Goal: Information Seeking & Learning: Learn about a topic

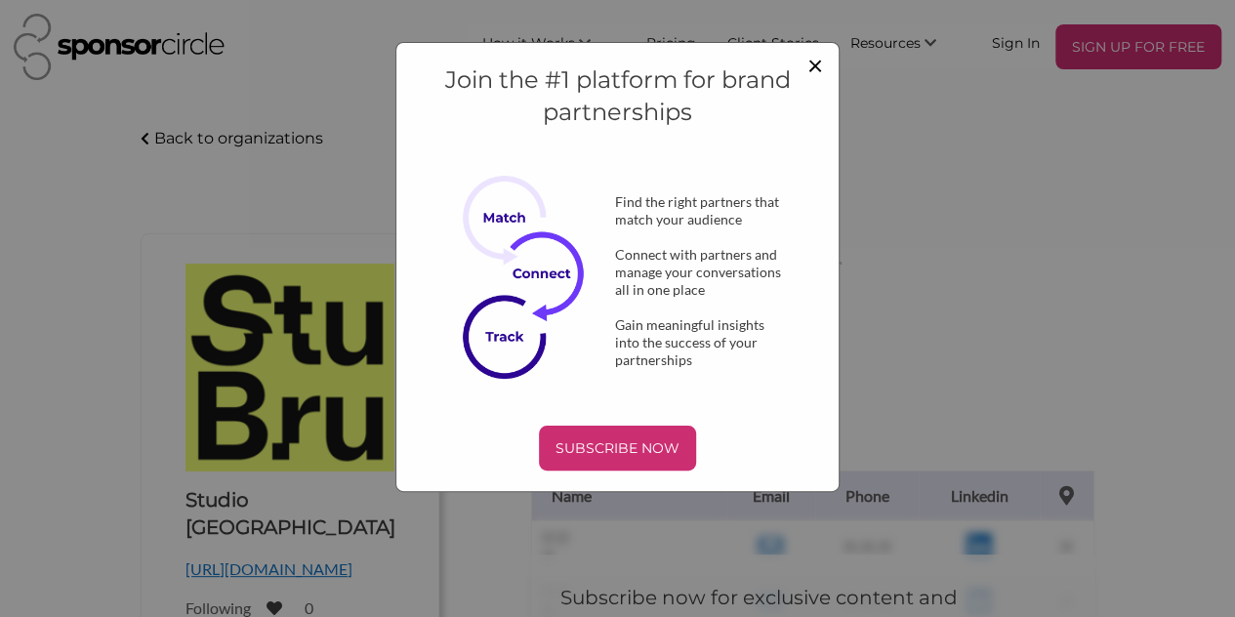
click at [812, 65] on span "×" at bounding box center [816, 64] width 16 height 33
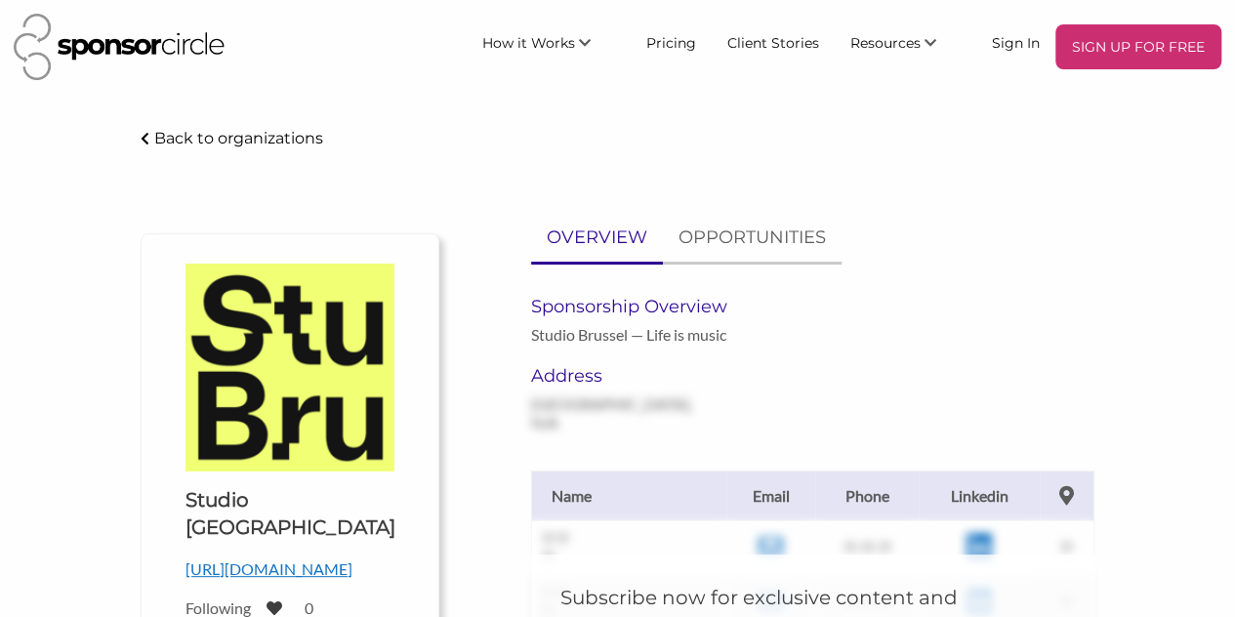
click at [190, 36] on img at bounding box center [119, 47] width 211 height 66
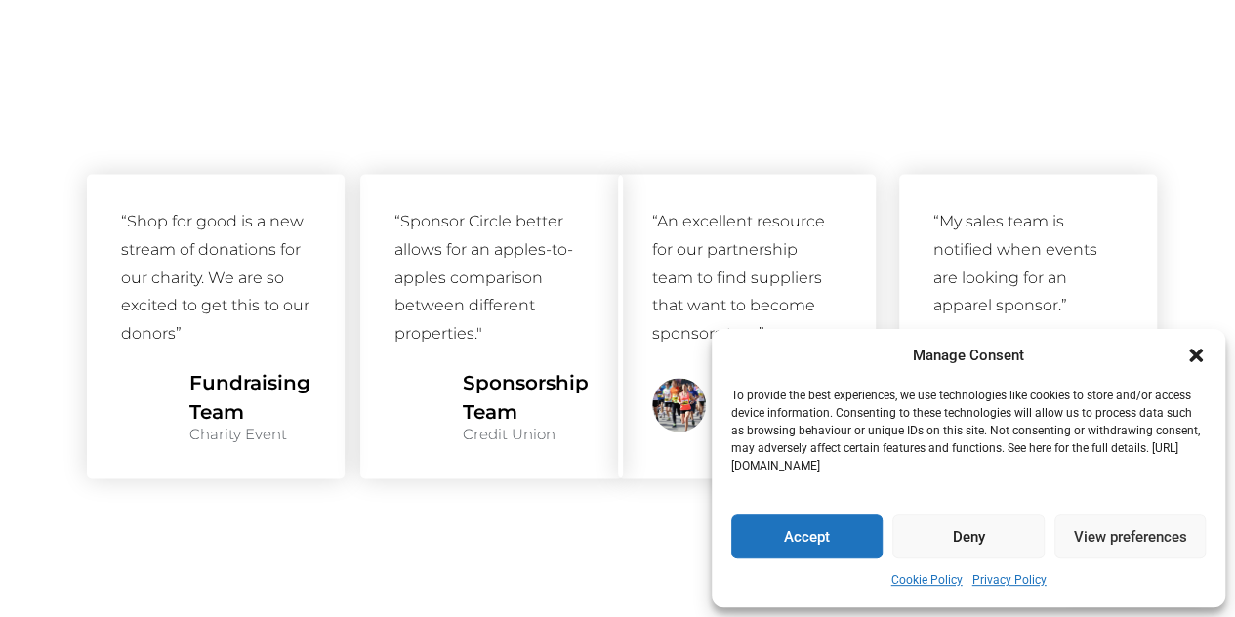
scroll to position [1394, 0]
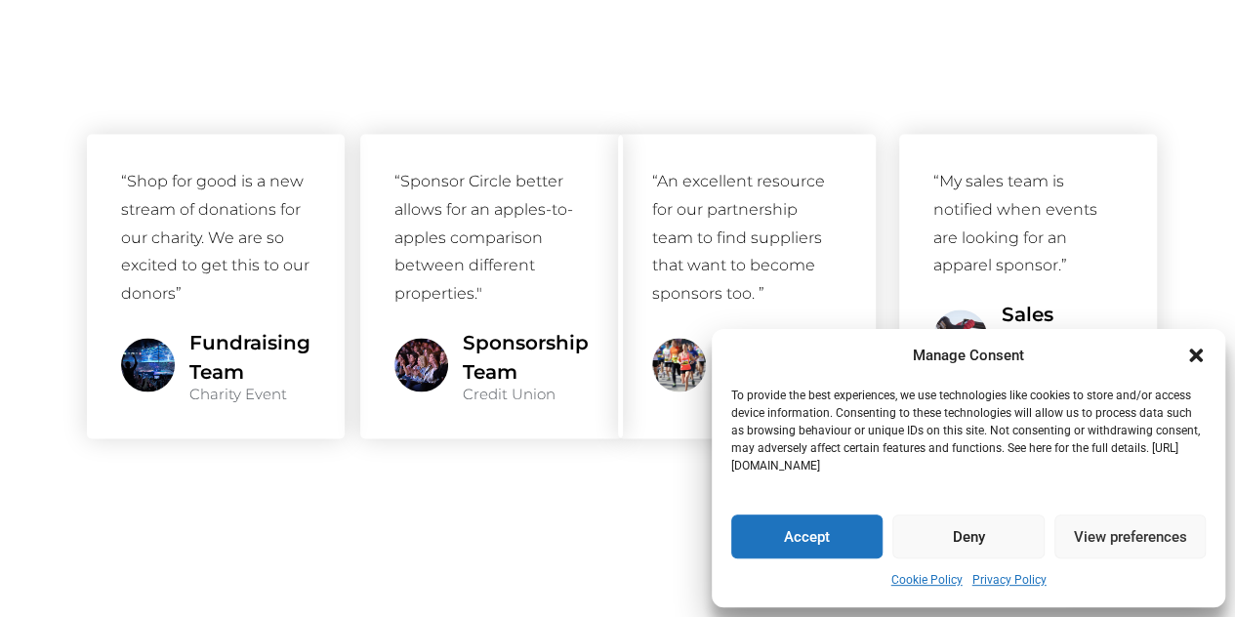
click at [1205, 342] on div "Manage Consent To provide the best experiences, we use technologies like cookie…" at bounding box center [969, 468] width 514 height 279
click at [1202, 345] on div "Manage Consent" at bounding box center [968, 356] width 475 height 24
click at [1193, 348] on icon "Close dialogue" at bounding box center [1196, 356] width 20 height 20
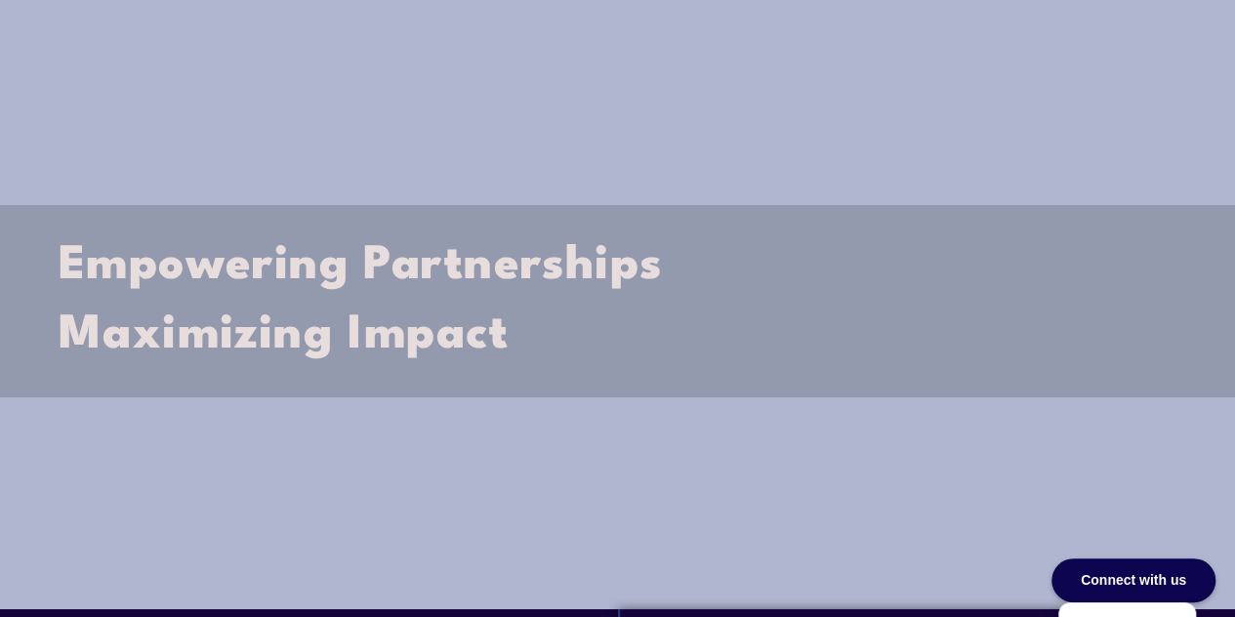
scroll to position [0, 0]
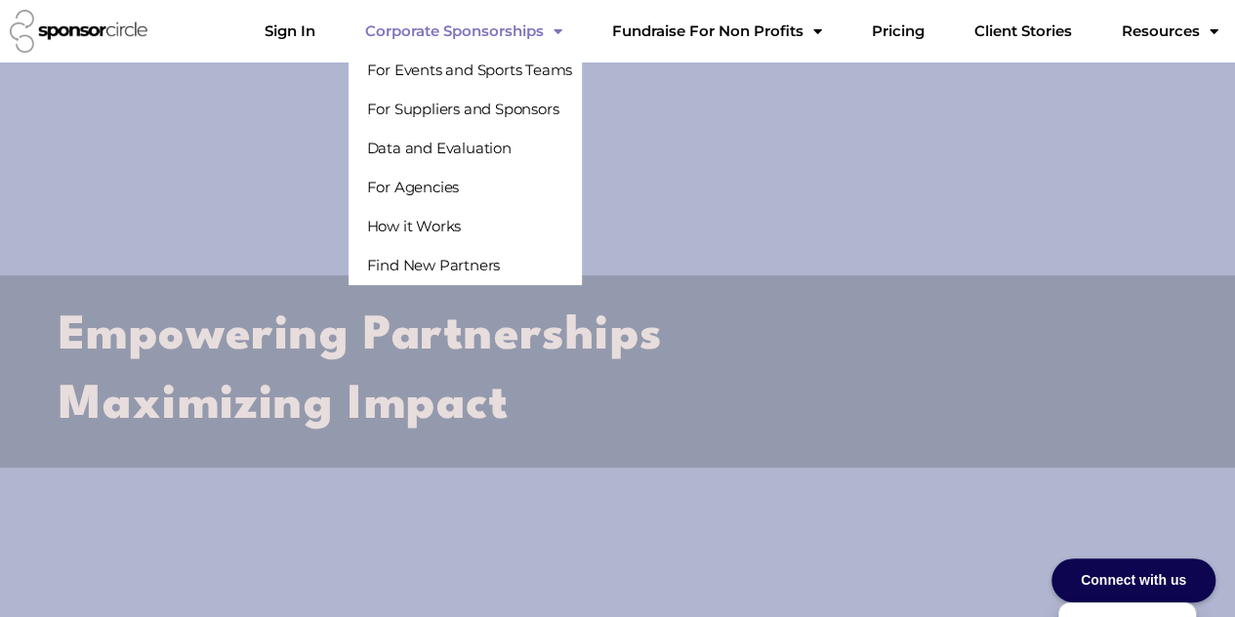
click at [463, 30] on link "Corporate Sponsorships" at bounding box center [463, 31] width 228 height 39
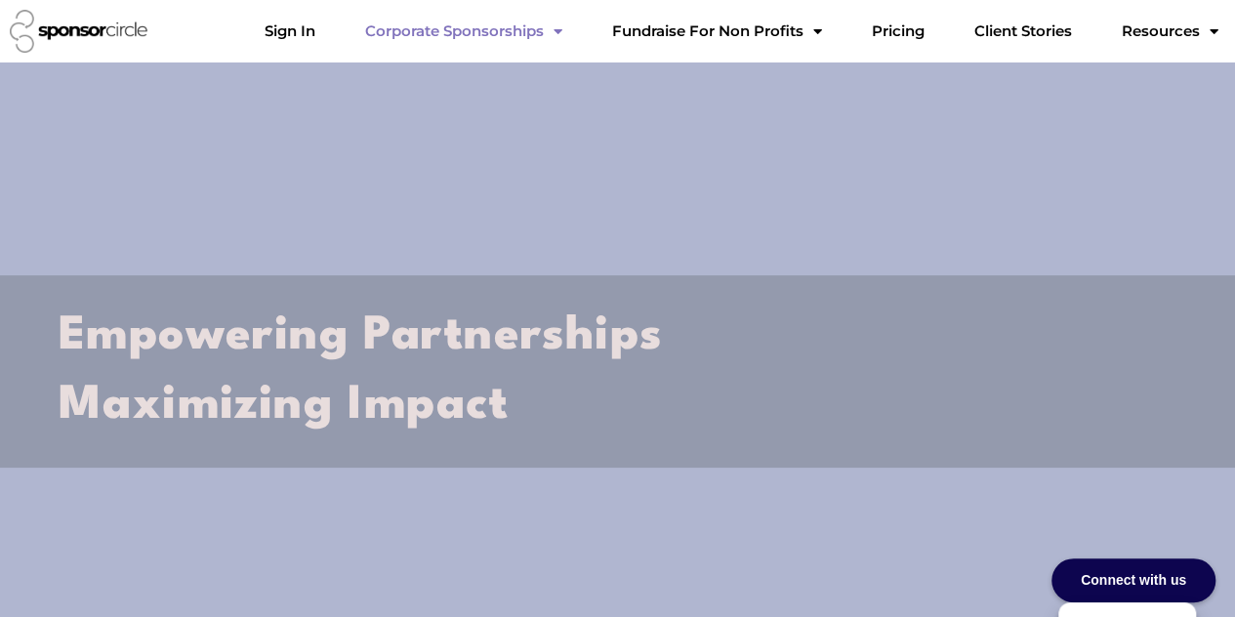
click at [463, 30] on link "Corporate Sponsorships" at bounding box center [463, 31] width 228 height 39
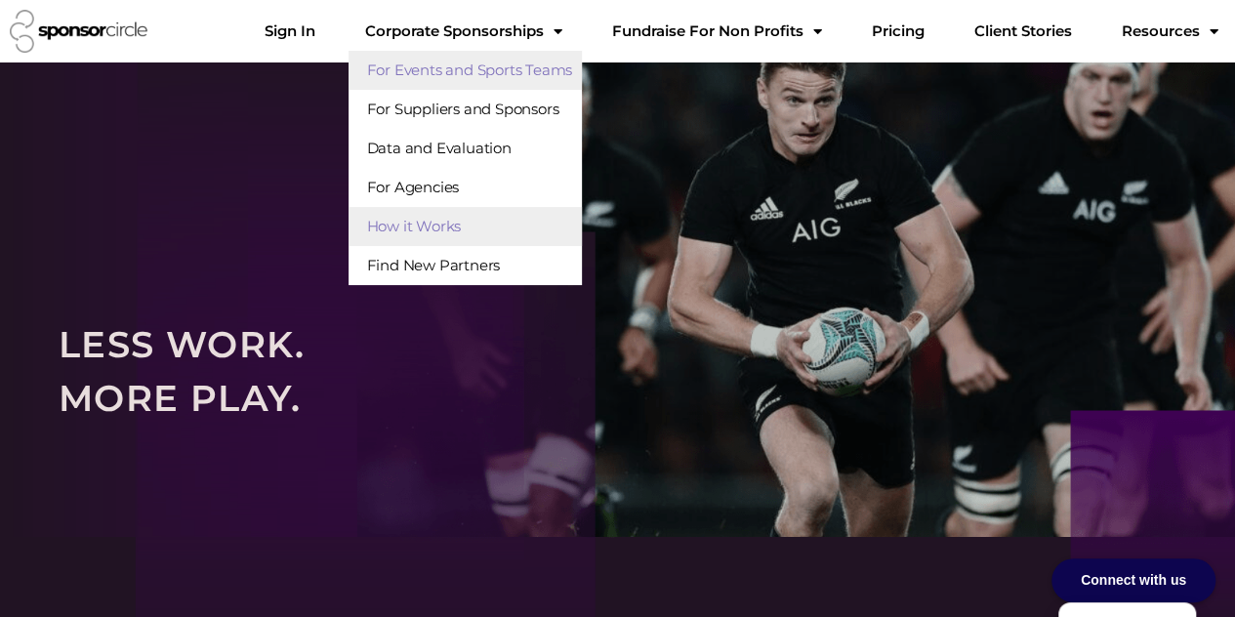
click at [453, 79] on link "For Events and Sports Teams" at bounding box center [465, 70] width 233 height 39
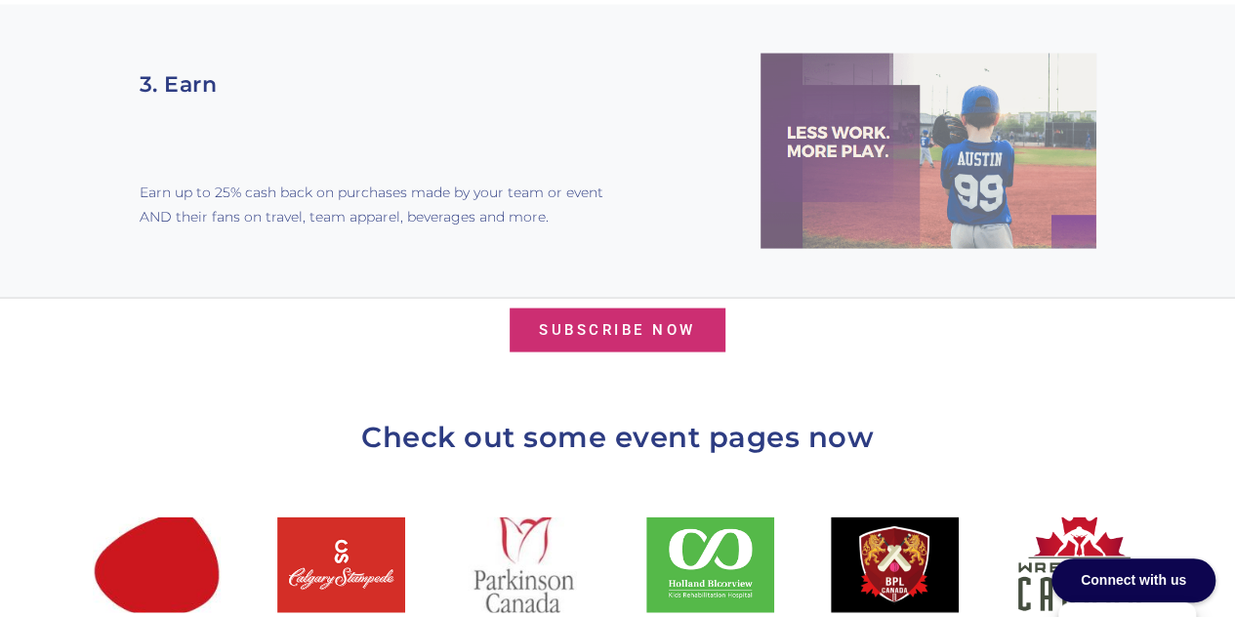
scroll to position [2409, 0]
